Goal: Task Accomplishment & Management: Use online tool/utility

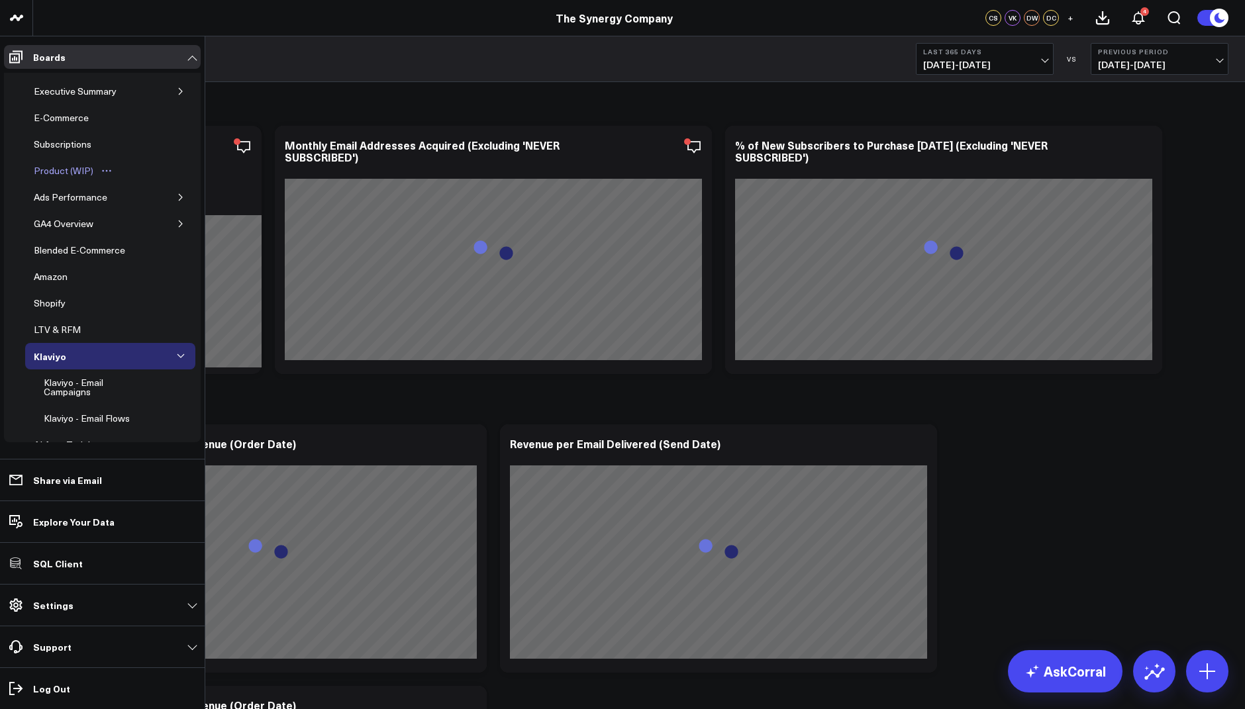
click at [68, 167] on div "Product (WIP)" at bounding box center [63, 171] width 66 height 16
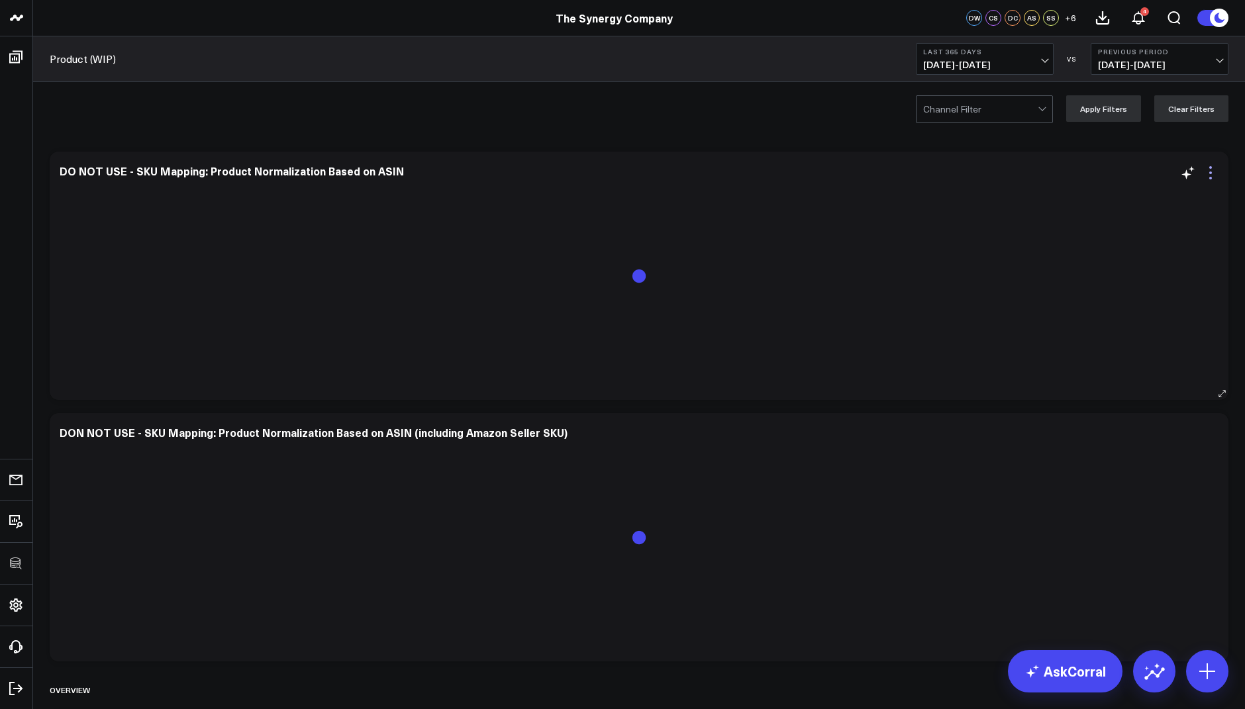
click at [1209, 168] on icon at bounding box center [1211, 173] width 16 height 16
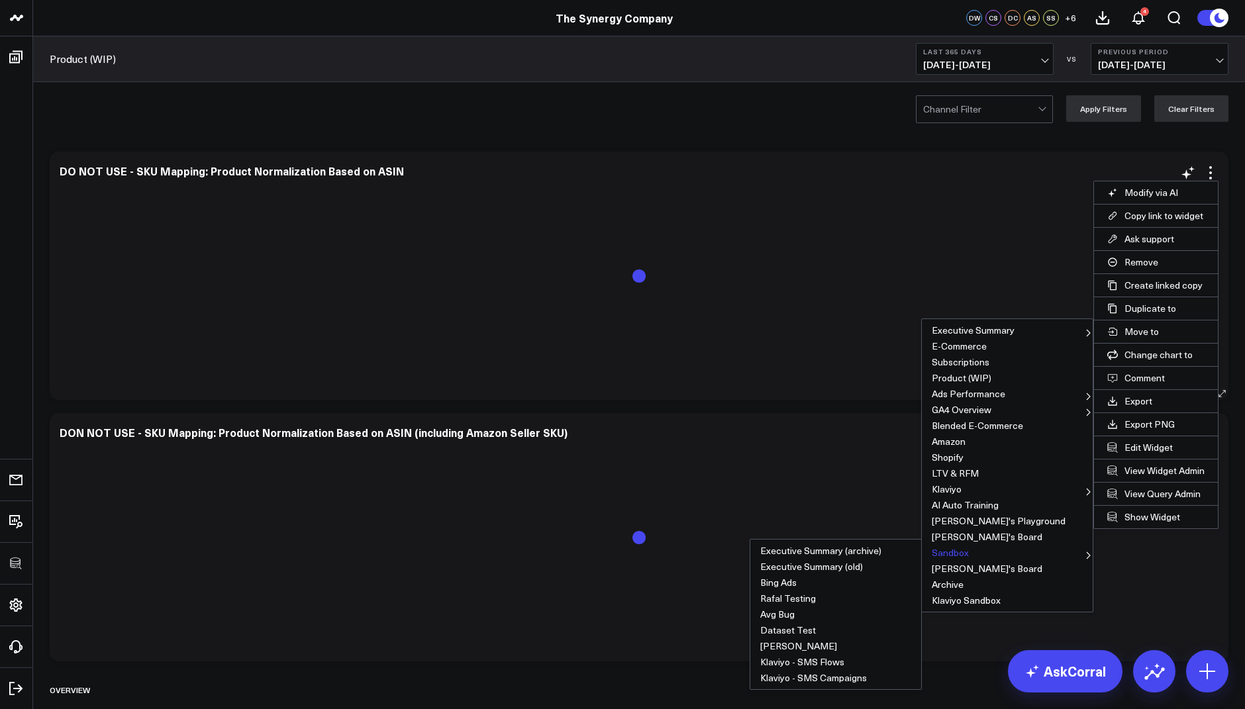
click at [959, 548] on button "Sandbox" at bounding box center [1007, 553] width 171 height 16
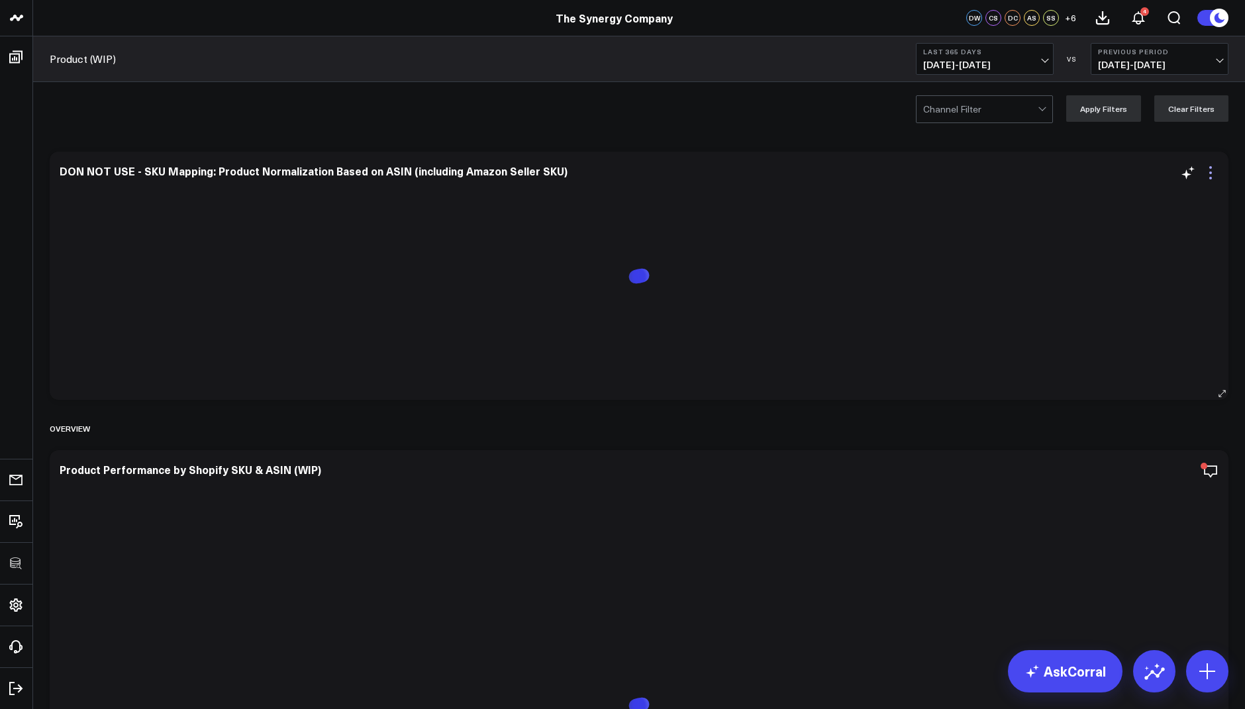
click at [1206, 171] on icon at bounding box center [1211, 173] width 16 height 16
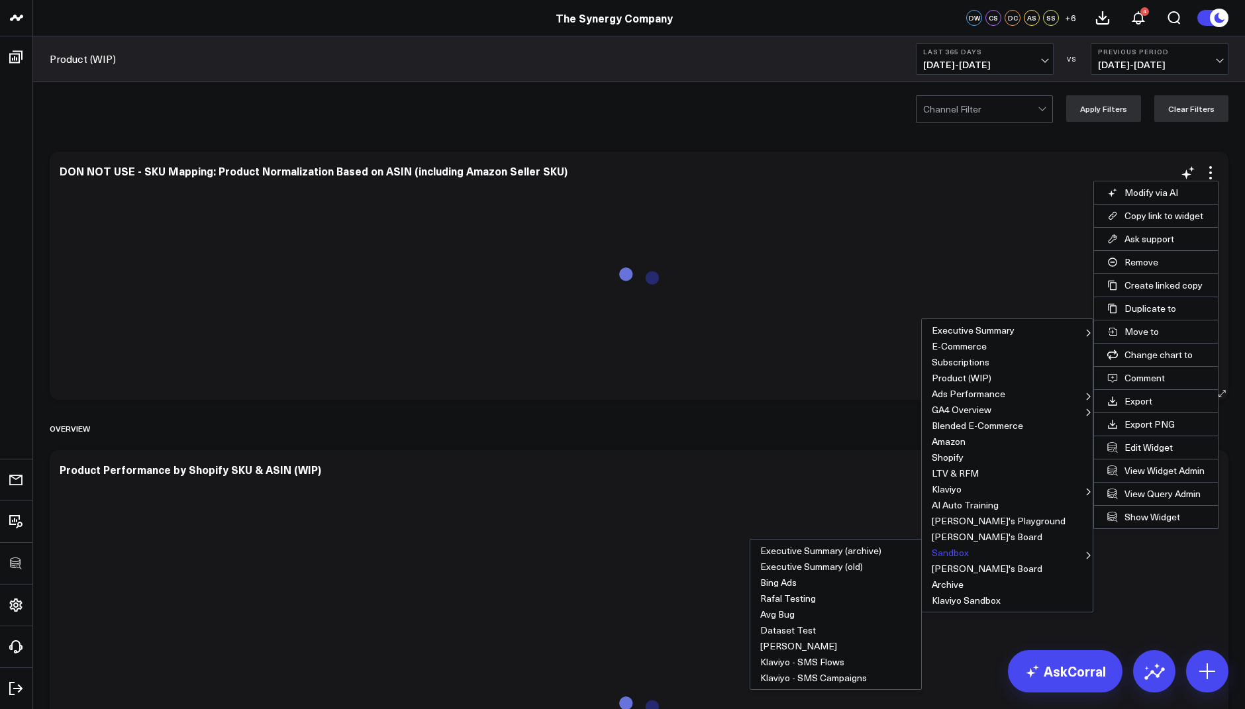
click at [953, 548] on button "Sandbox" at bounding box center [1007, 553] width 171 height 16
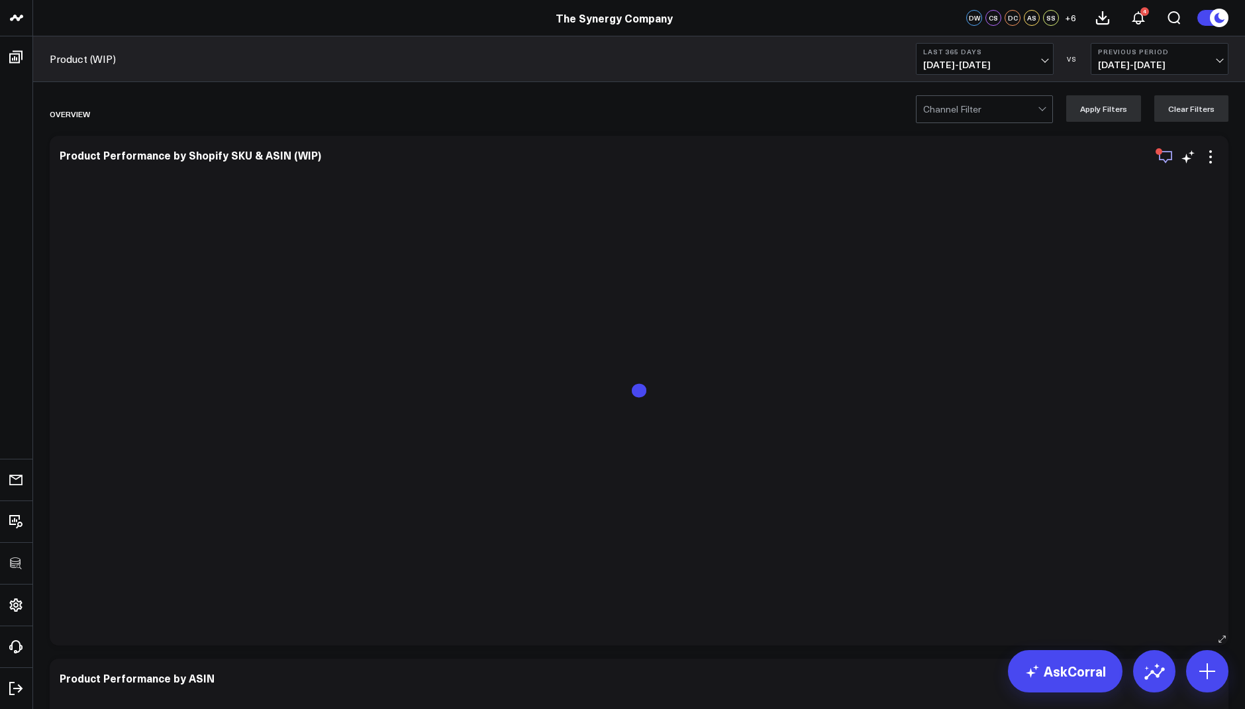
click at [1164, 160] on icon "button" at bounding box center [1165, 157] width 13 height 13
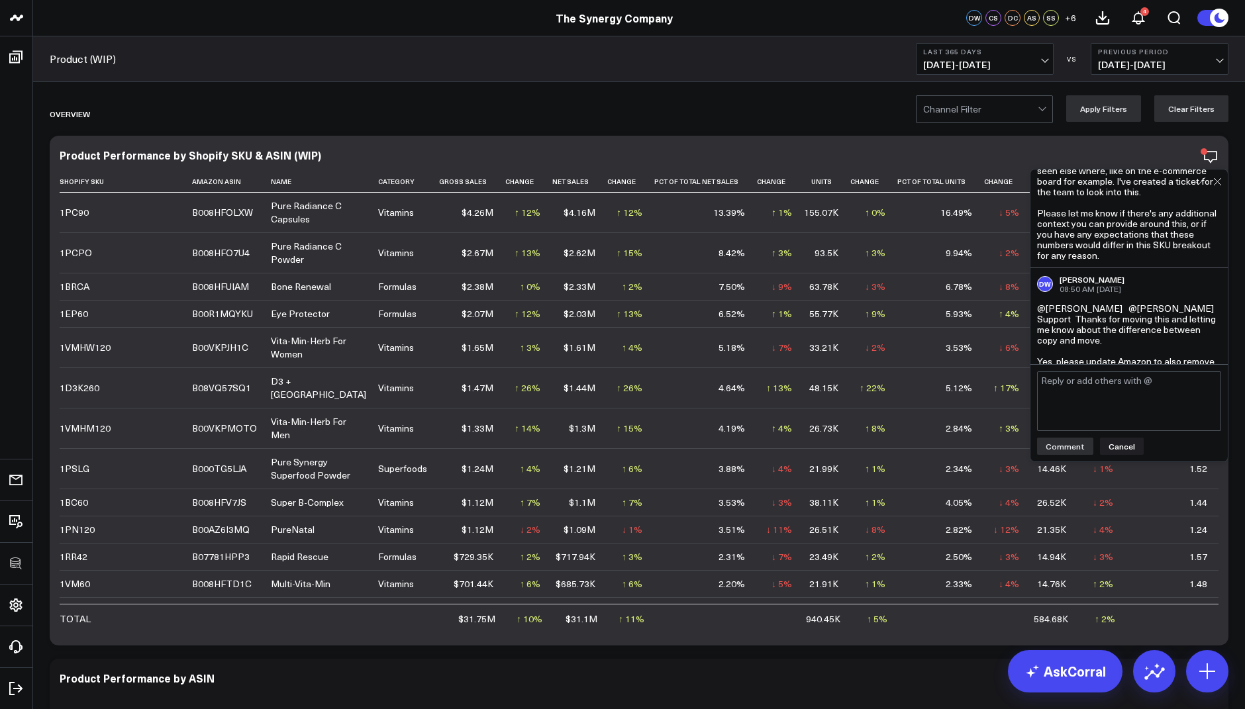
scroll to position [1422, 0]
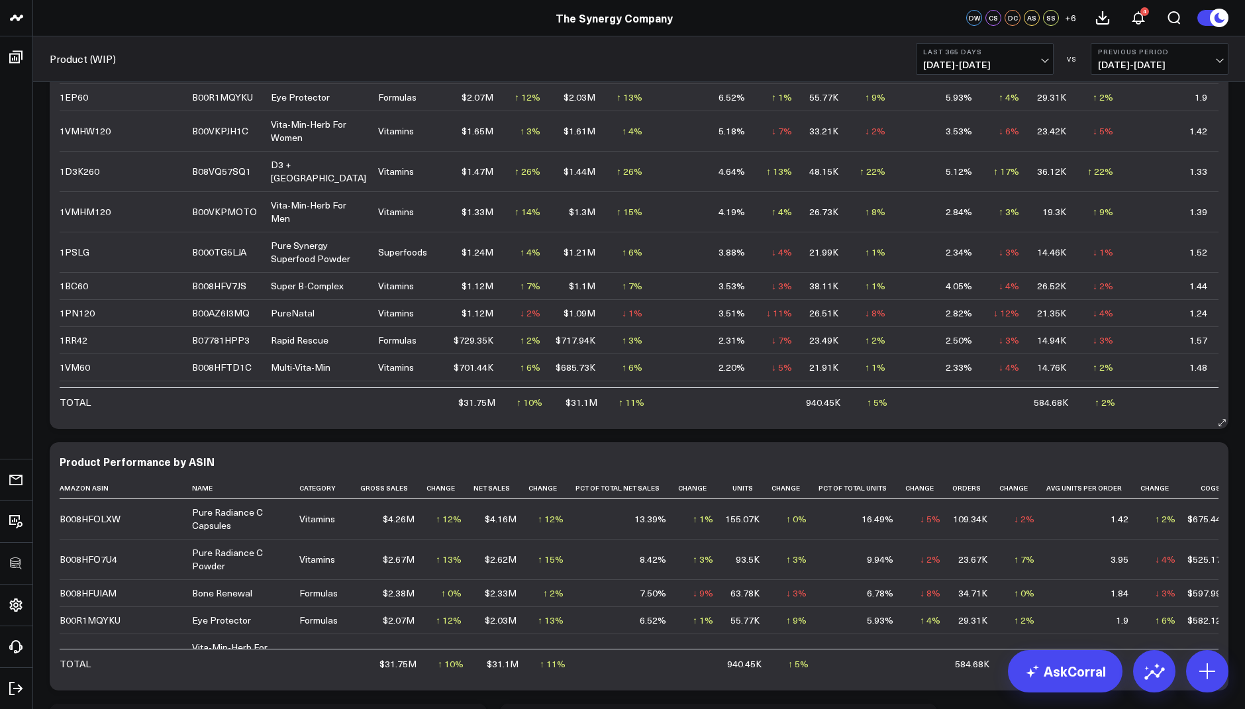
scroll to position [446, 0]
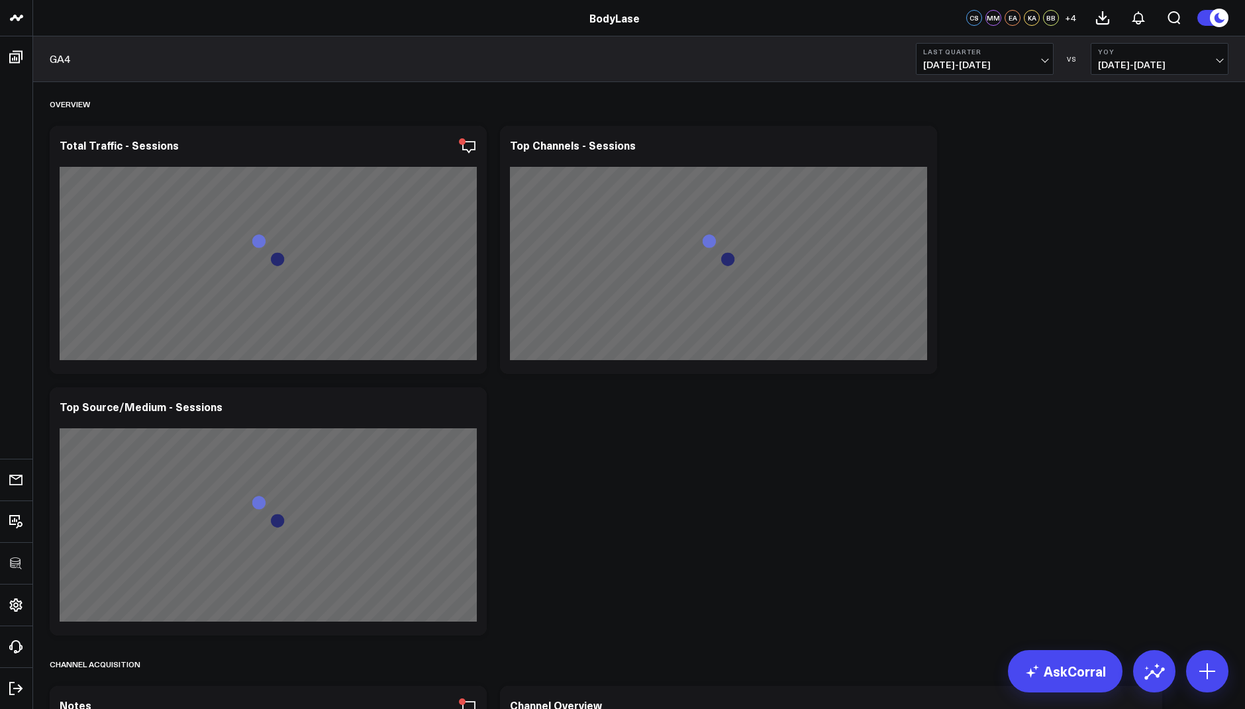
scroll to position [3037, 0]
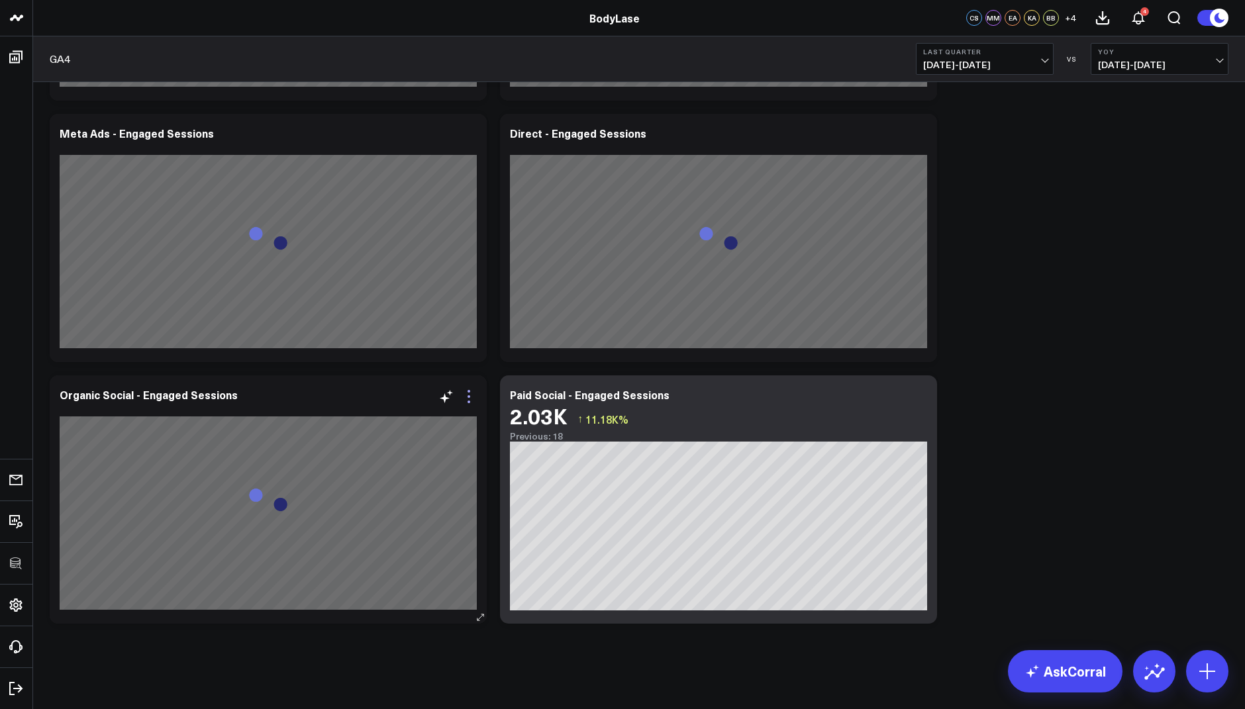
click at [467, 396] on icon at bounding box center [469, 397] width 16 height 16
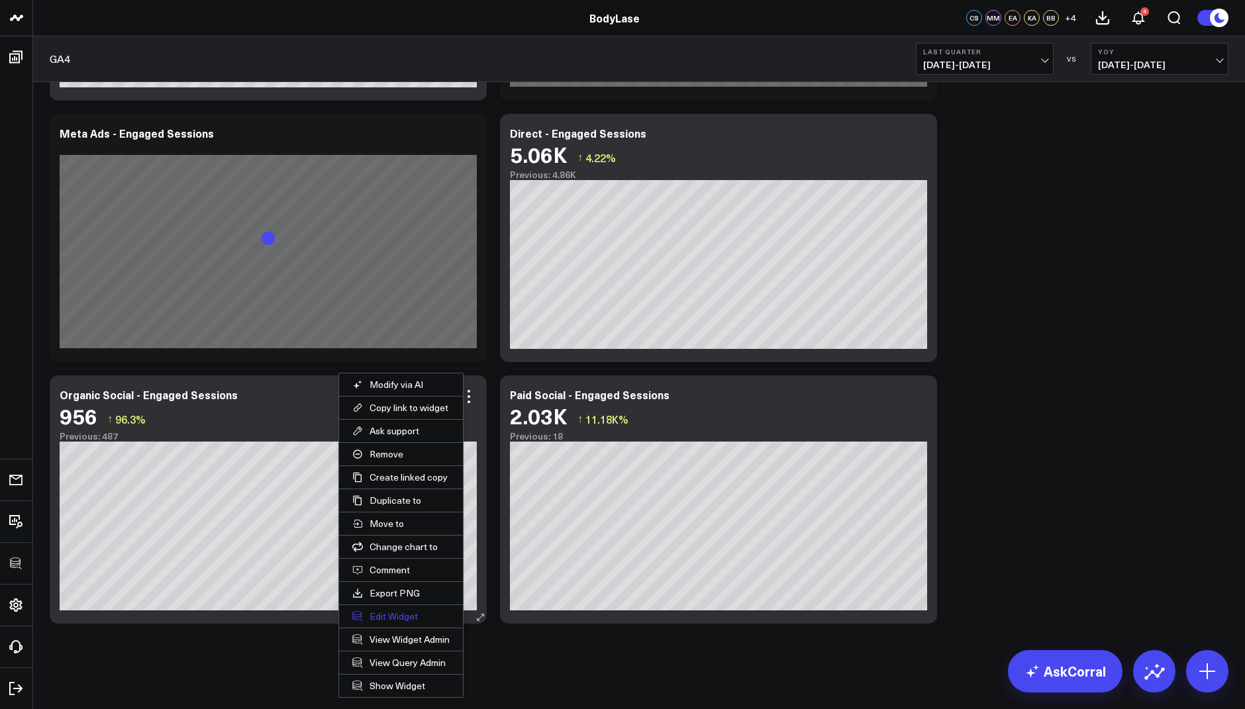
click at [385, 612] on button "Edit Widget" at bounding box center [401, 616] width 124 height 23
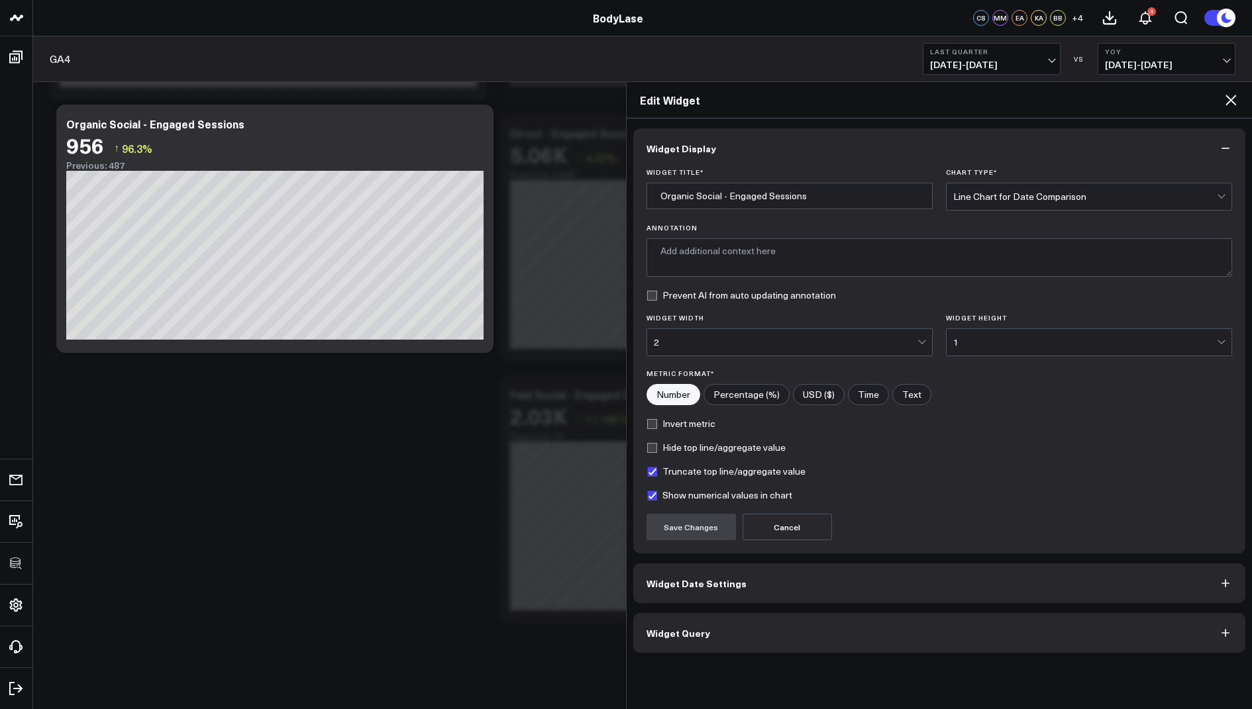
click at [669, 628] on span "Widget Query" at bounding box center [678, 633] width 64 height 11
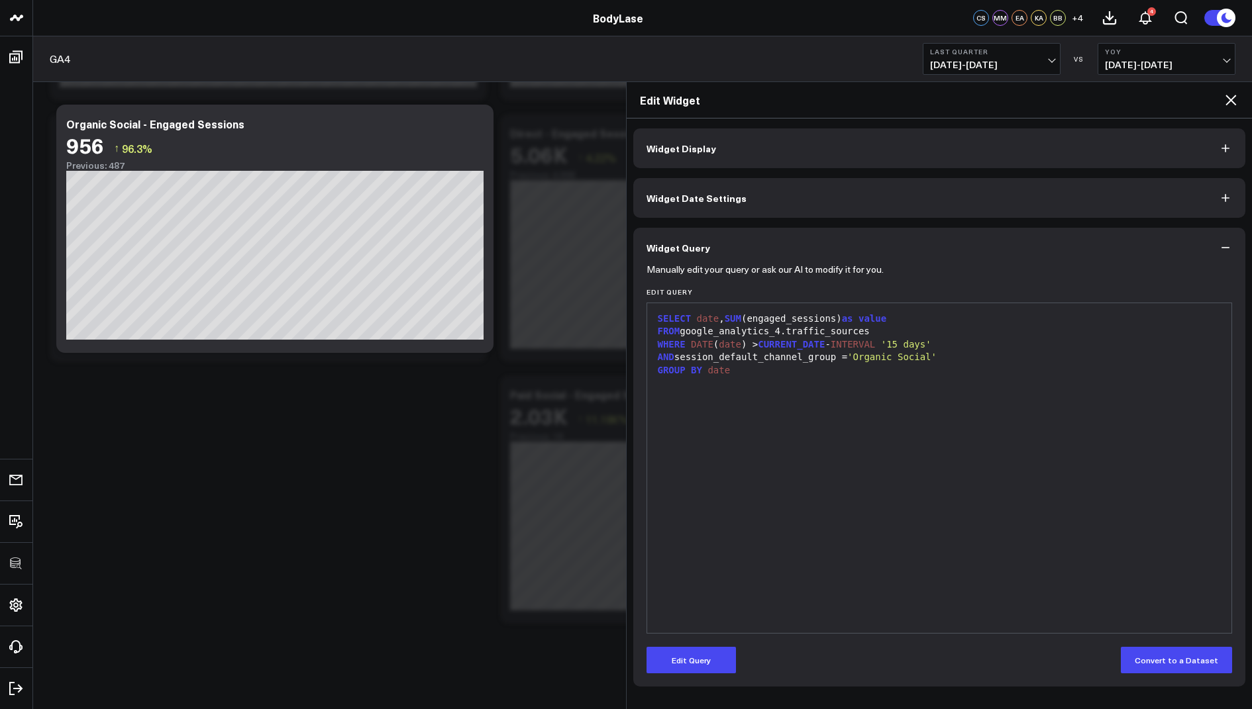
click at [1231, 93] on icon at bounding box center [1230, 100] width 16 height 16
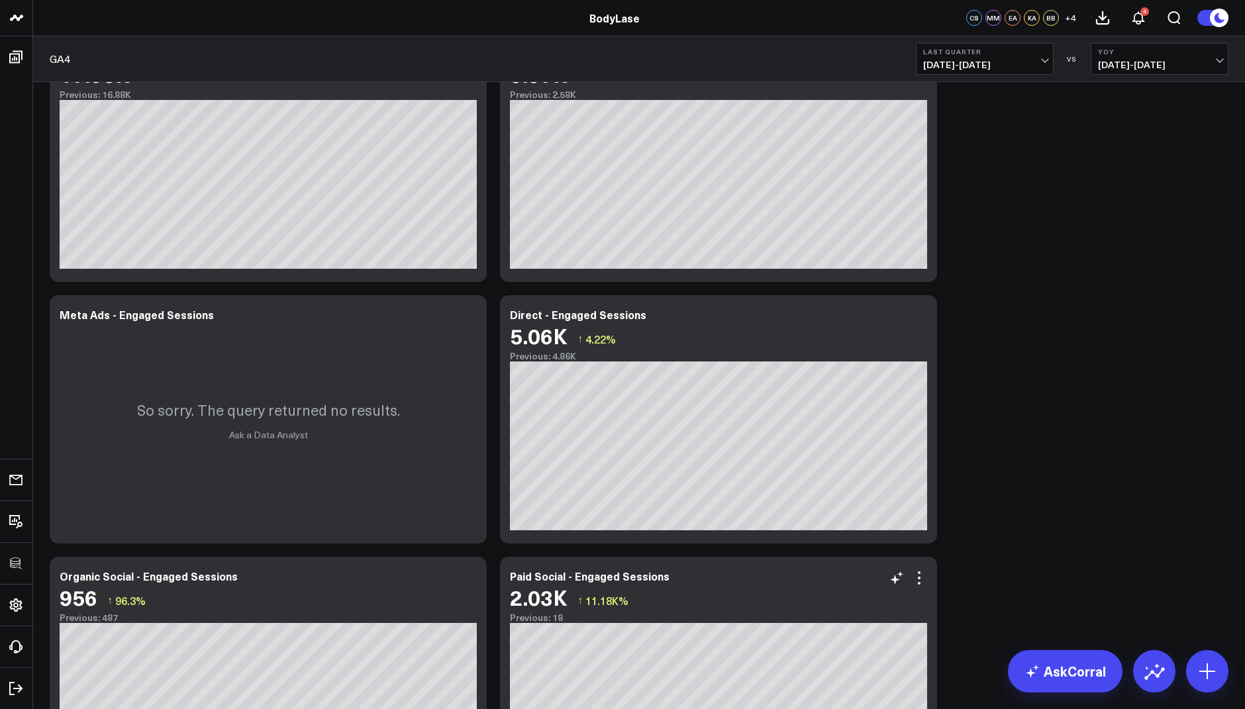
scroll to position [2732, 0]
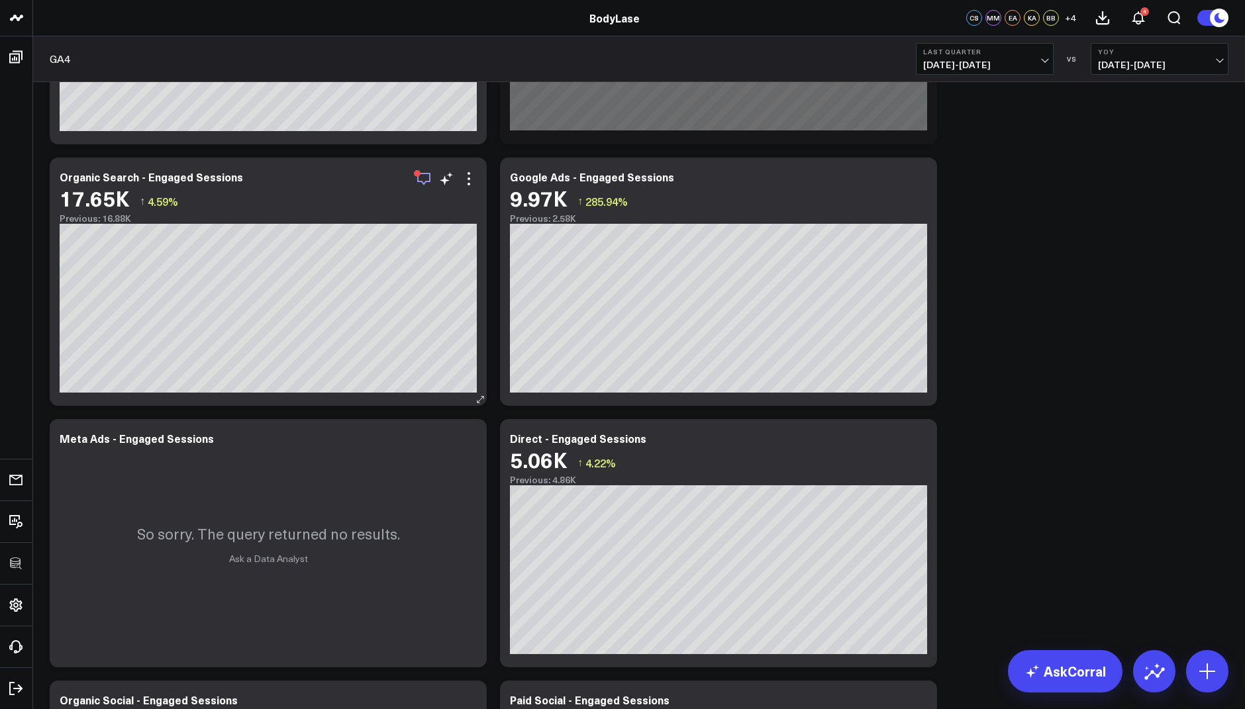
click at [421, 176] on icon "button" at bounding box center [424, 179] width 16 height 16
click at [469, 176] on icon at bounding box center [469, 179] width 16 height 16
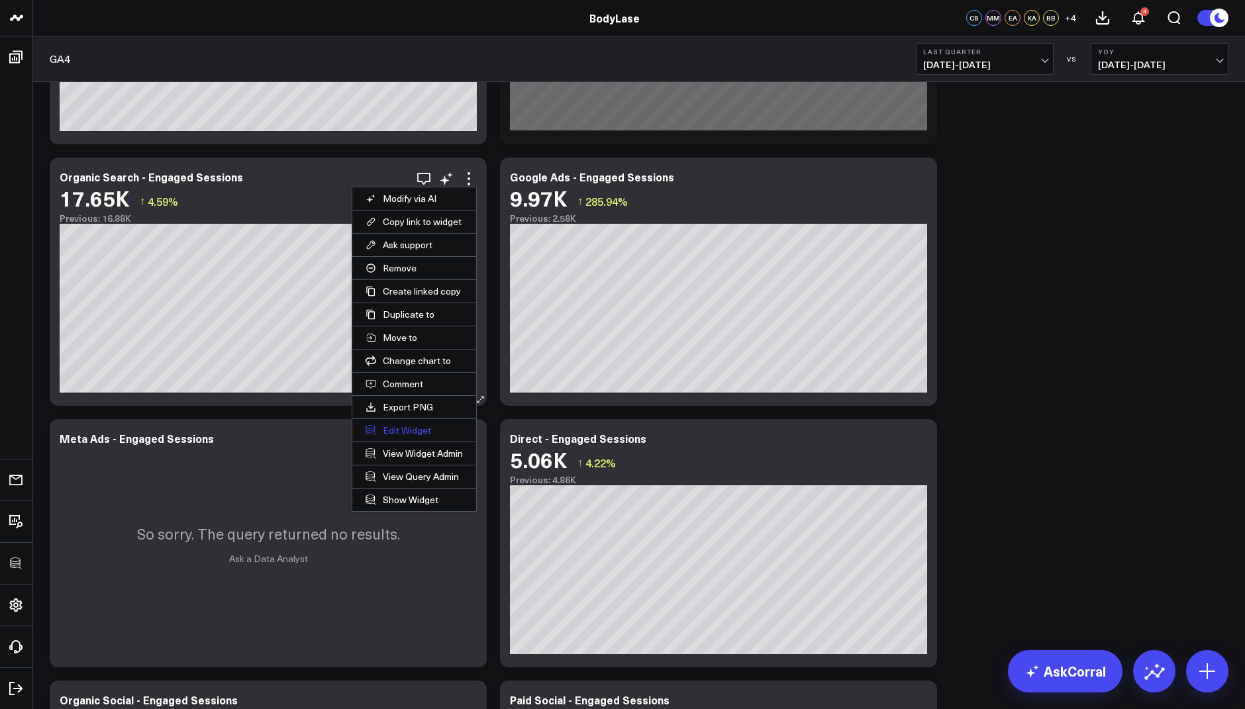
click at [402, 427] on button "Edit Widget" at bounding box center [414, 430] width 124 height 23
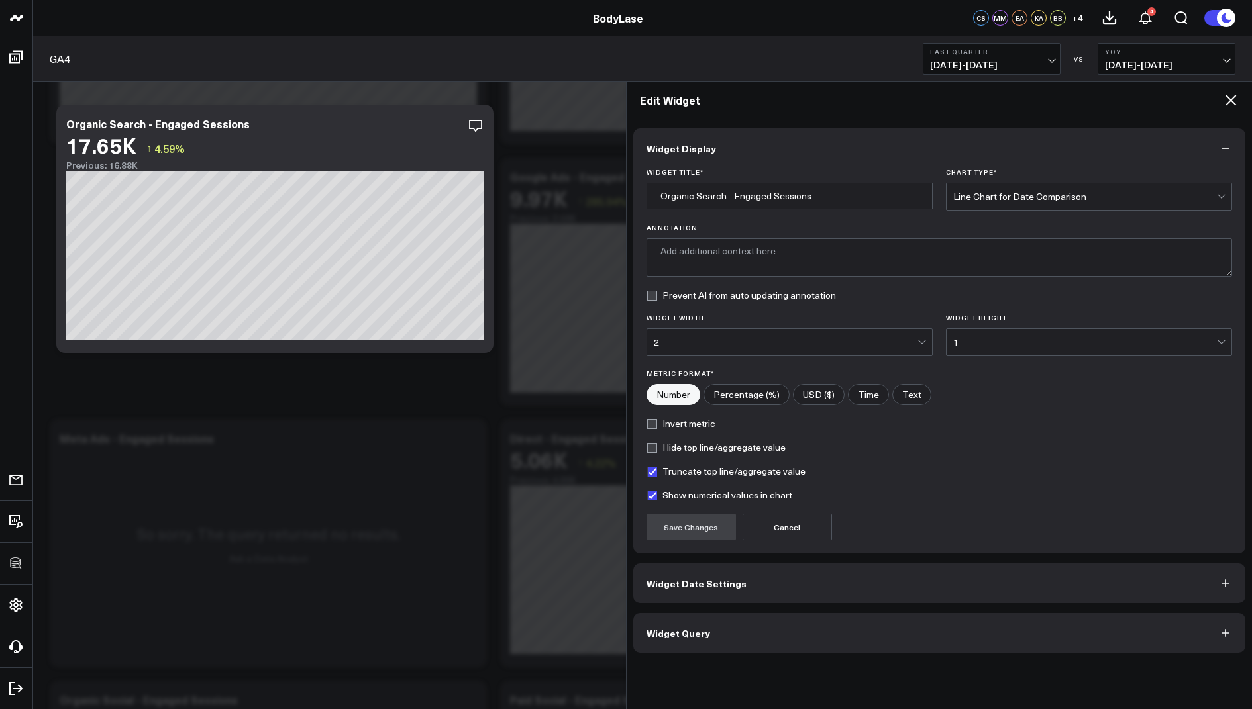
click at [699, 635] on span "Widget Query" at bounding box center [678, 633] width 64 height 11
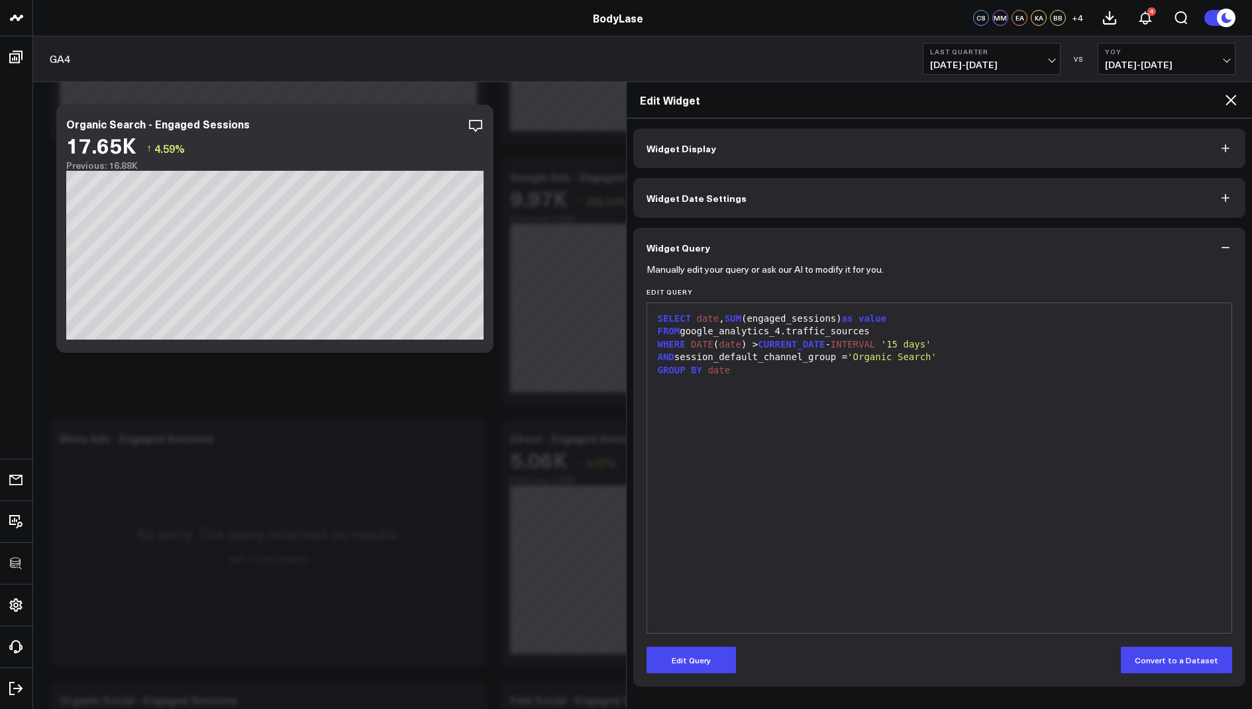
click at [1238, 94] on div "Edit Widget" at bounding box center [939, 100] width 626 height 36
click at [1230, 95] on icon at bounding box center [1230, 100] width 16 height 16
